Goal: Task Accomplishment & Management: Manage account settings

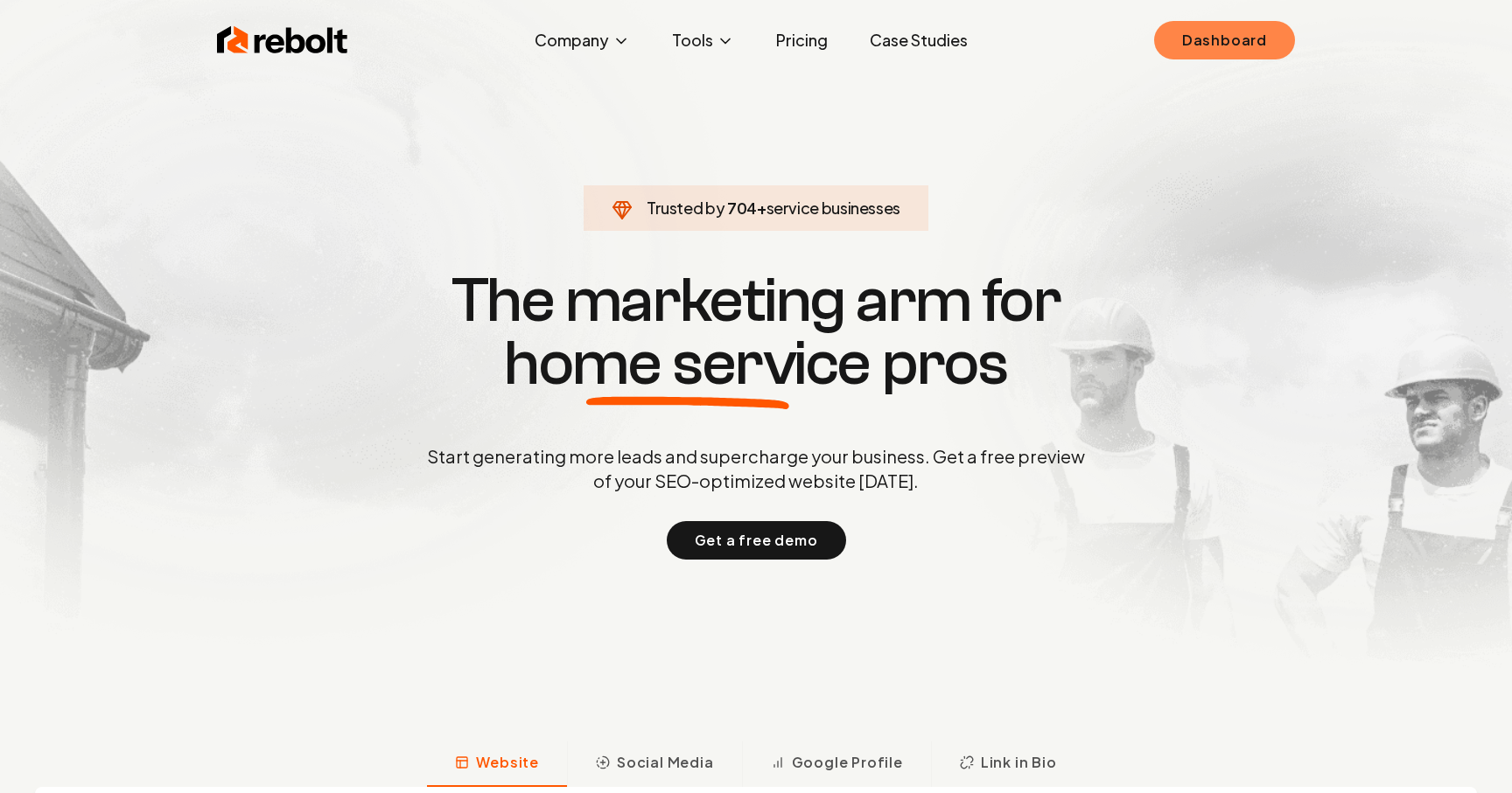
click at [1210, 48] on link "Dashboard" at bounding box center [1225, 40] width 141 height 39
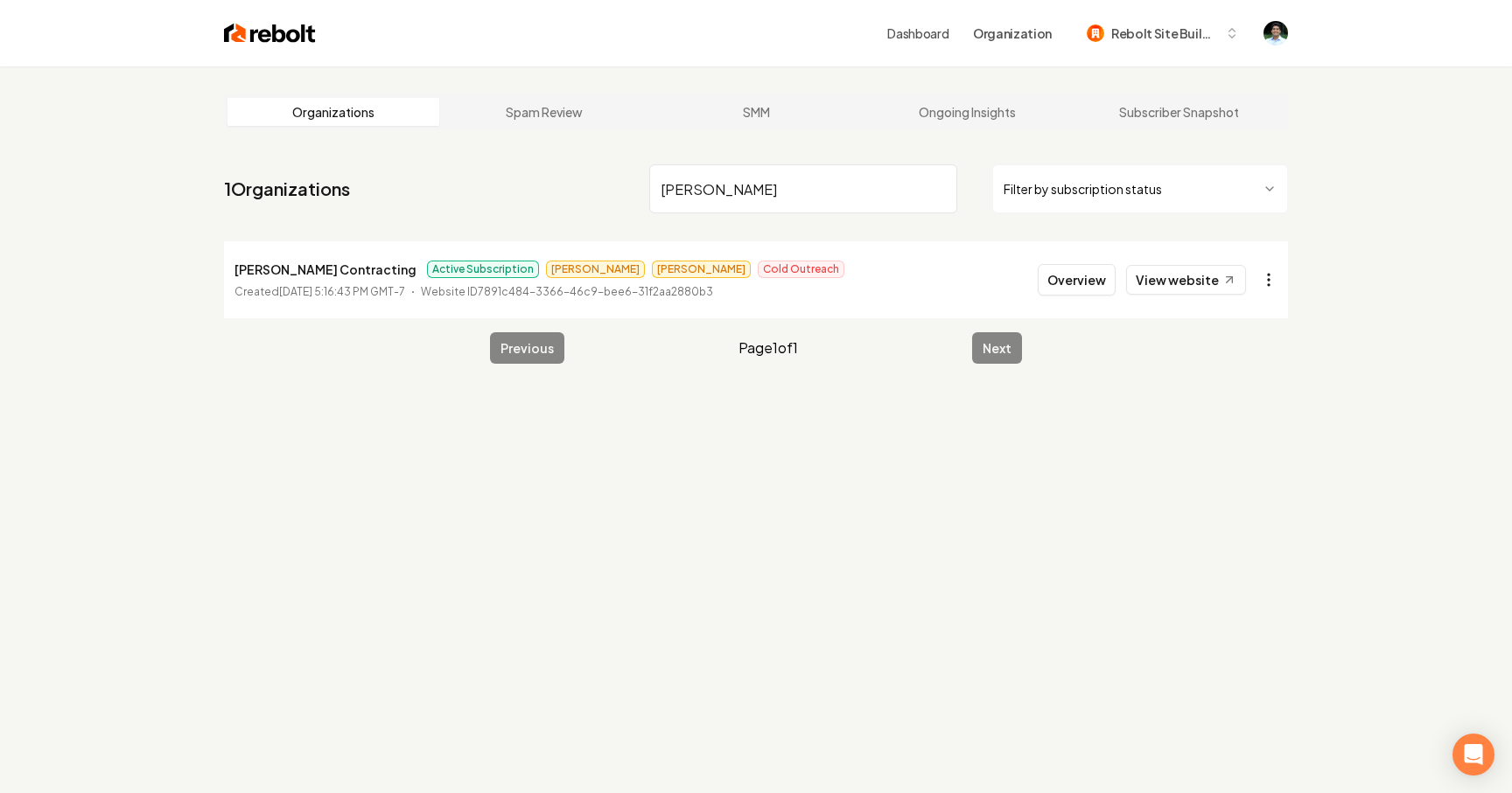
type input "[PERSON_NAME]"
click at [1260, 281] on html "Dashboard Organization Rebolt Site Builder Organizations Spam Review SMM Ongoin…" at bounding box center [756, 396] width 1512 height 793
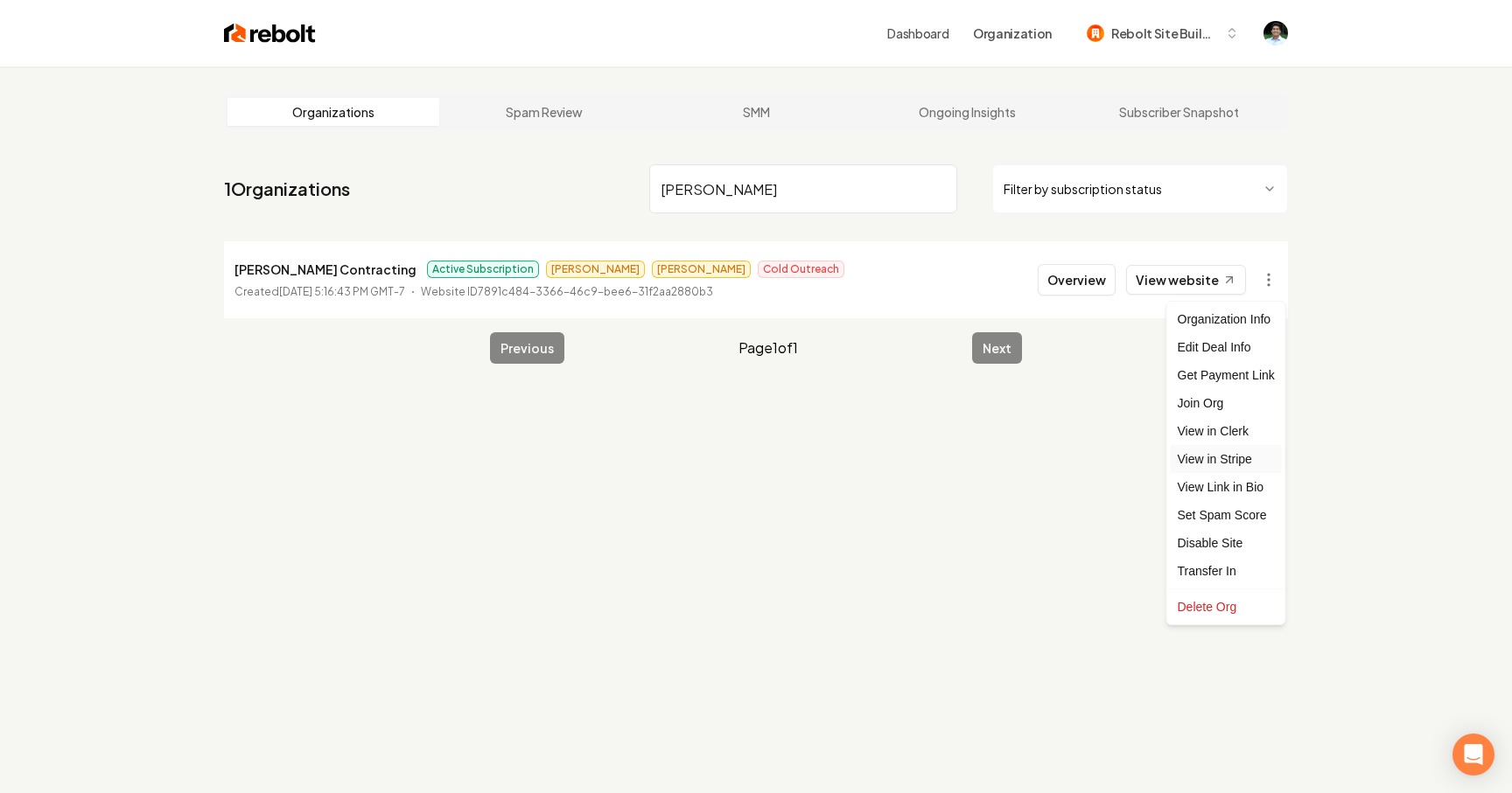
click at [1224, 449] on link "View in Stripe" at bounding box center [1226, 459] width 111 height 28
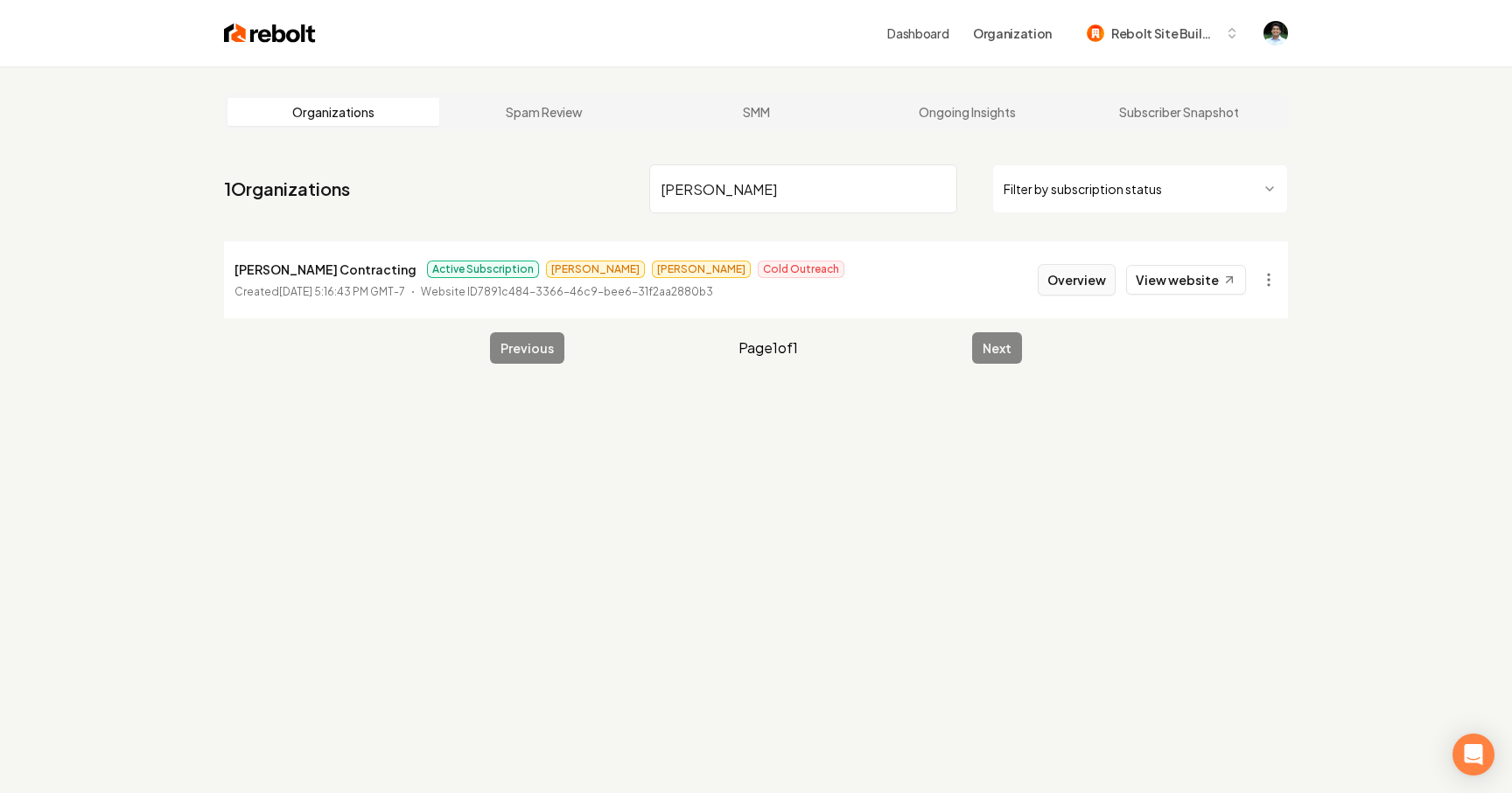
click at [1072, 283] on button "Overview" at bounding box center [1076, 279] width 78 height 32
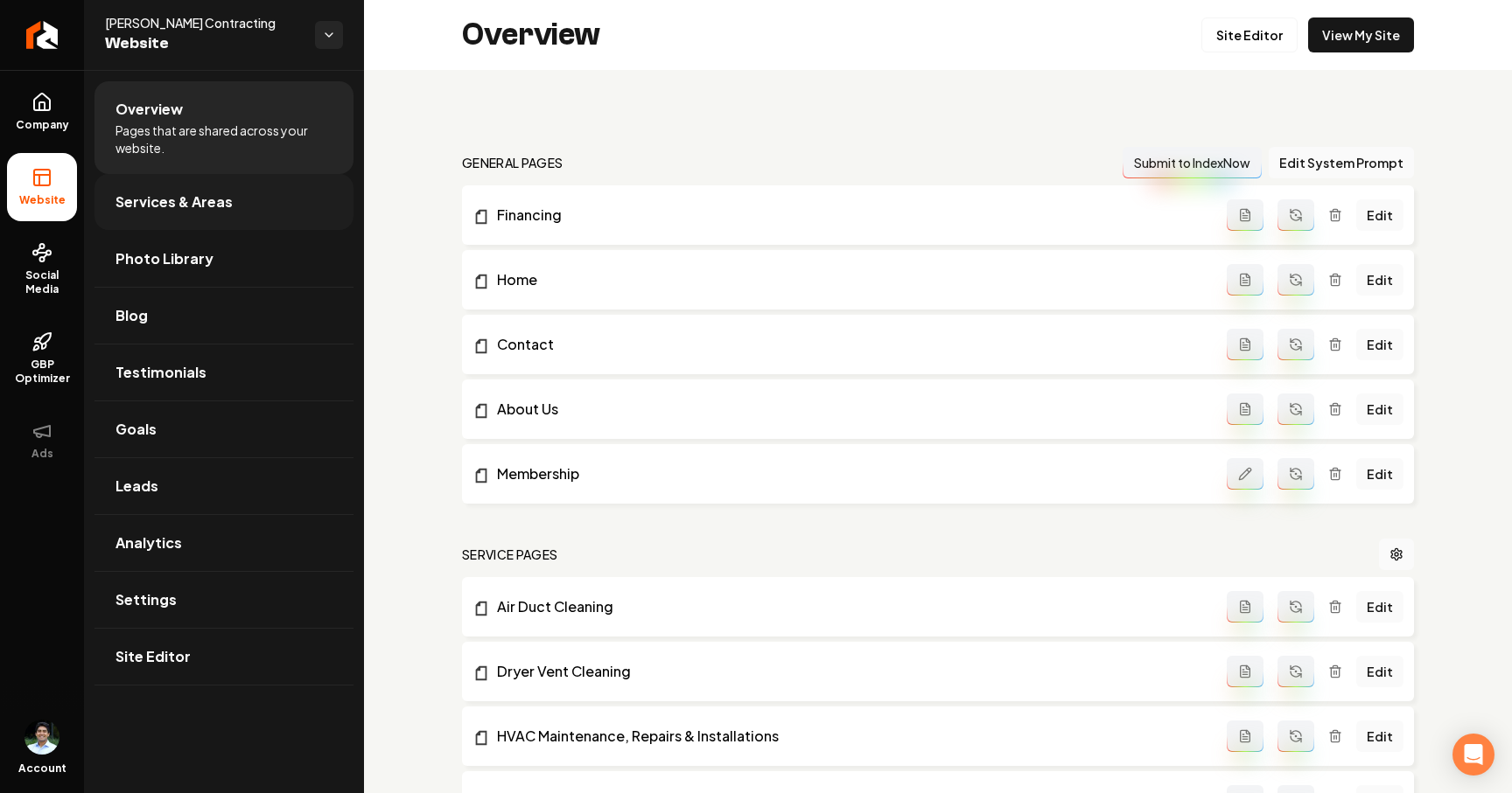
click at [172, 212] on span "Services & Areas" at bounding box center [174, 202] width 118 height 21
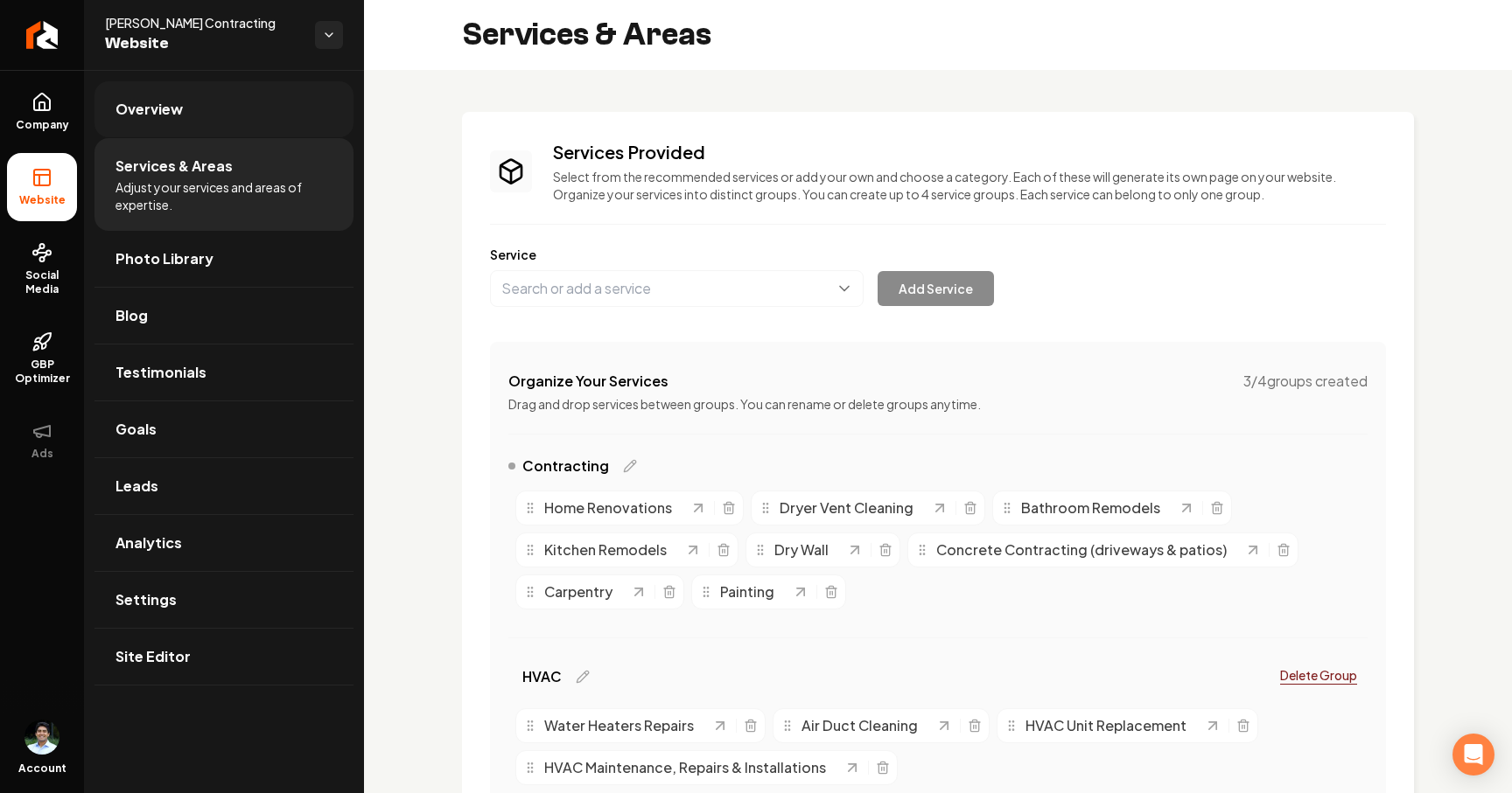
click at [175, 117] on span "Overview" at bounding box center [149, 110] width 67 height 21
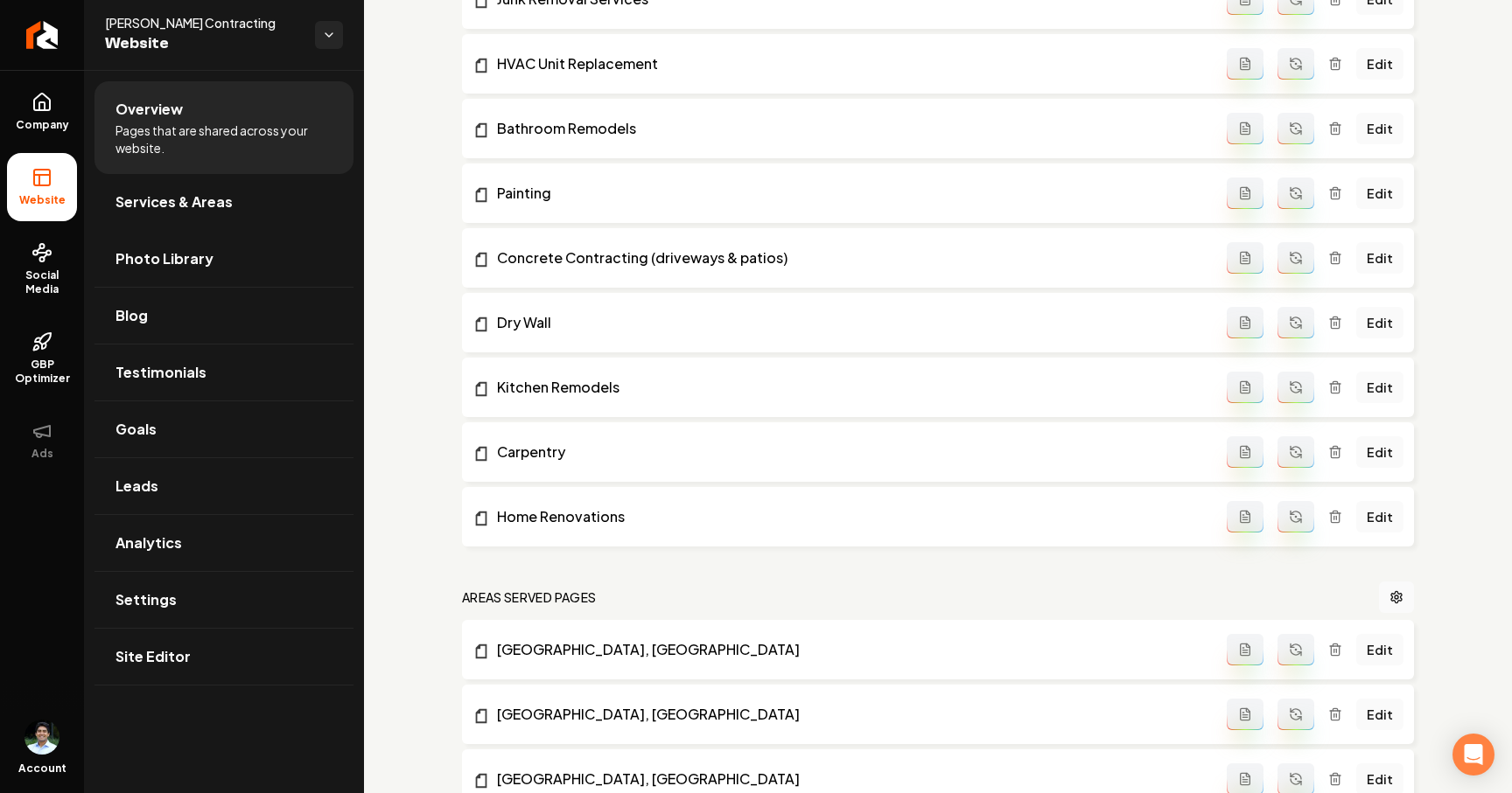
scroll to position [1025, 0]
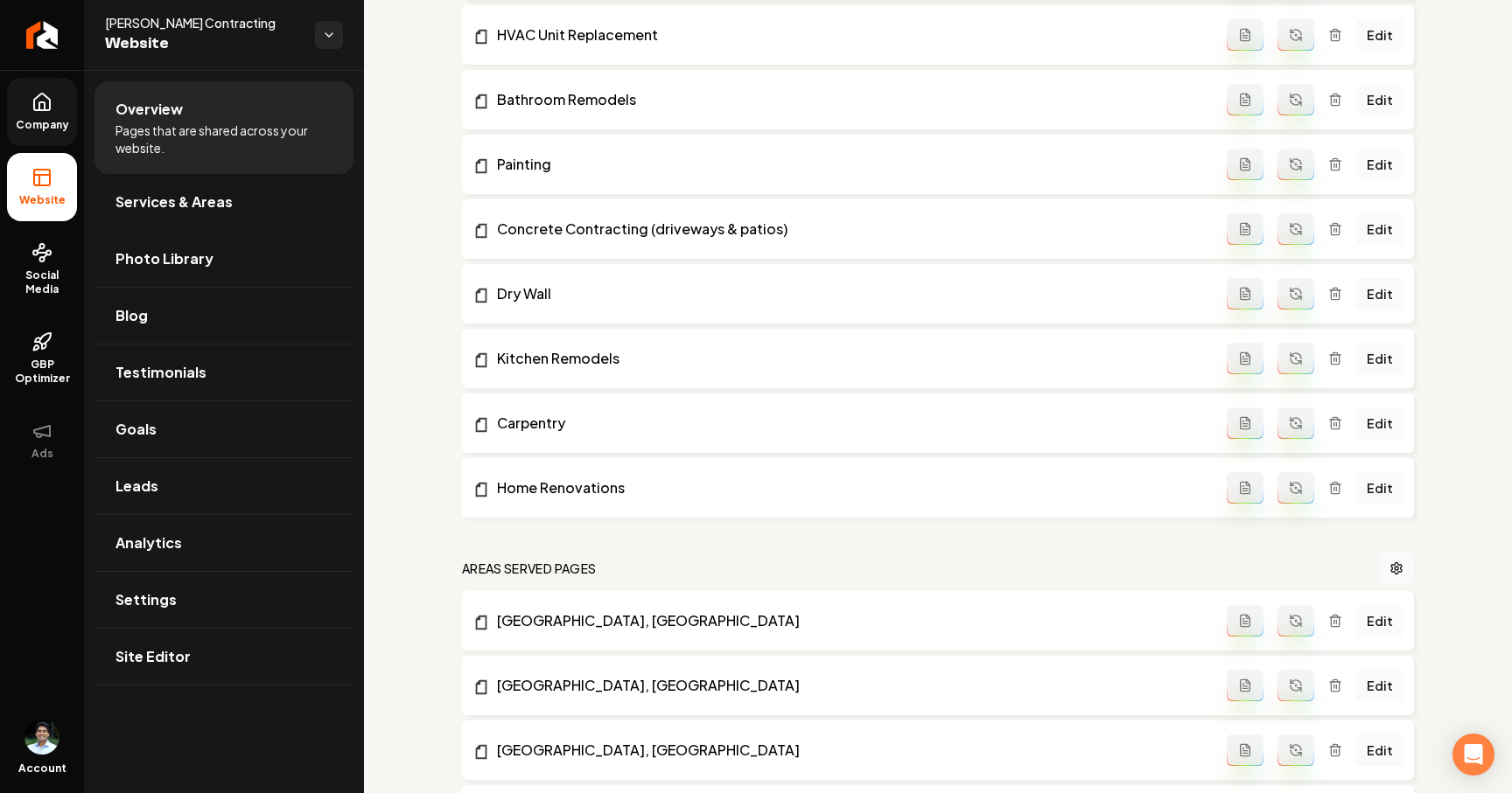
click at [47, 134] on link "Company" at bounding box center [41, 112] width 70 height 68
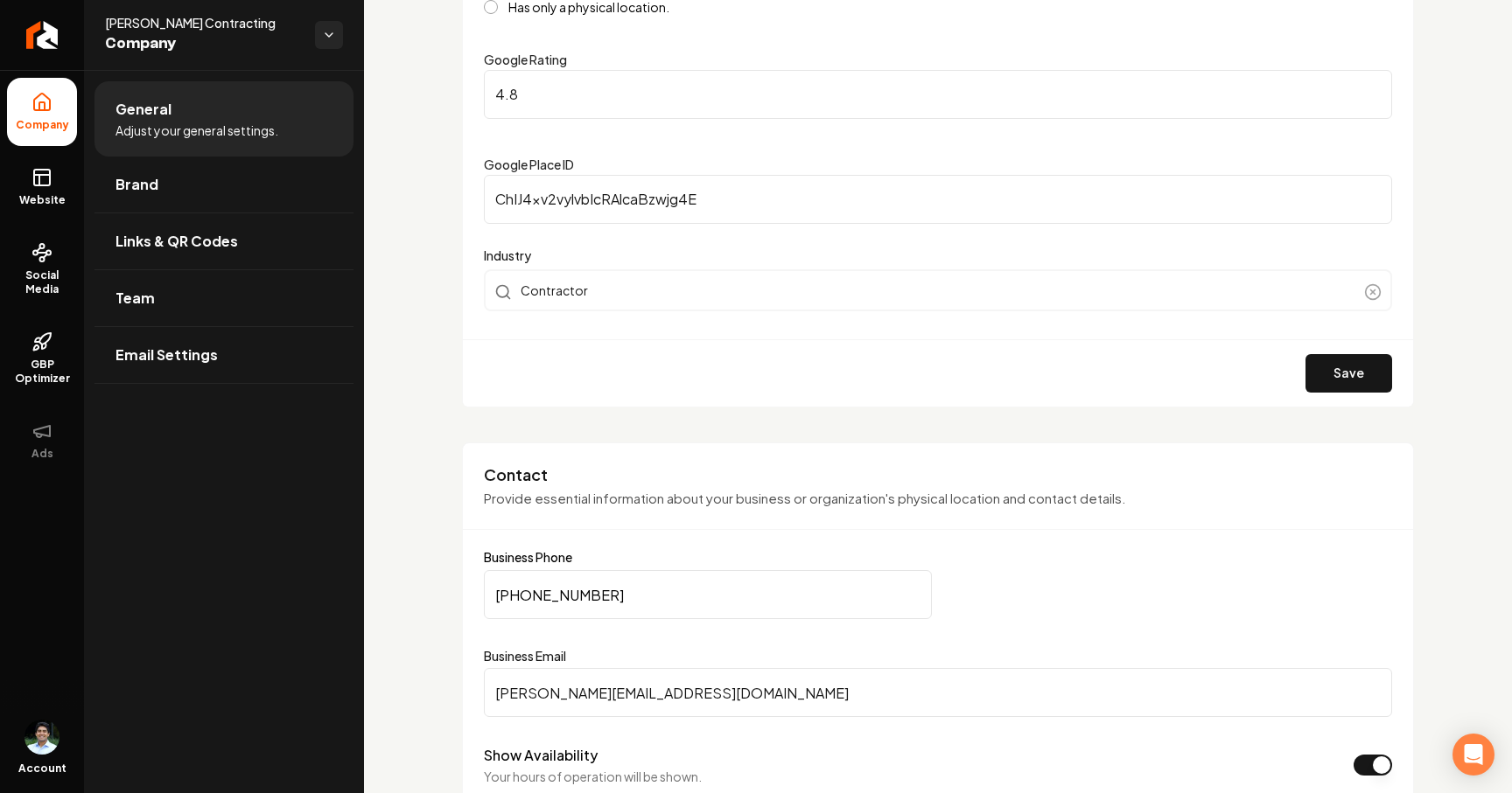
scroll to position [523, 0]
